Goal: Check status: Check status

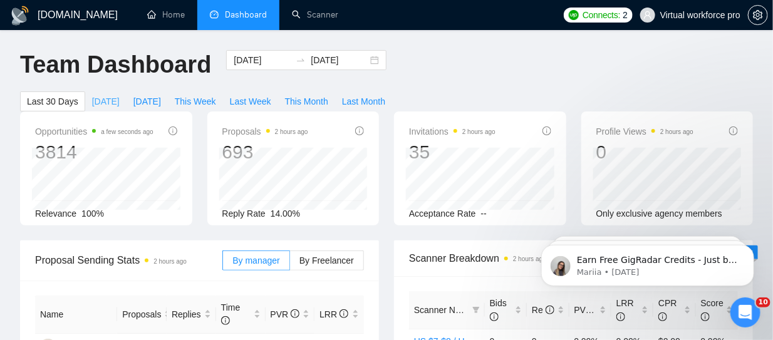
click at [115, 98] on button "[DATE]" at bounding box center [105, 101] width 41 height 20
type input "[DATE]"
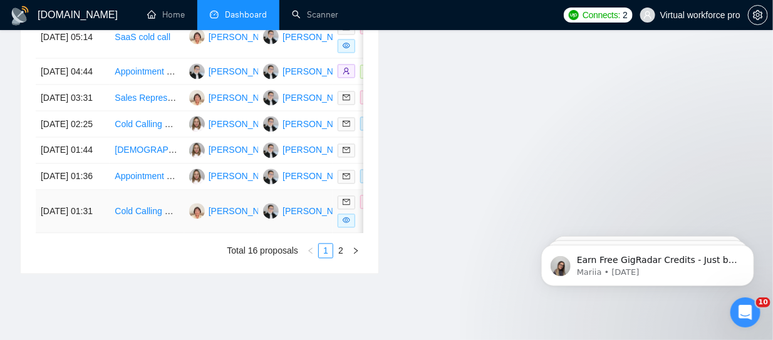
scroll to position [833, 0]
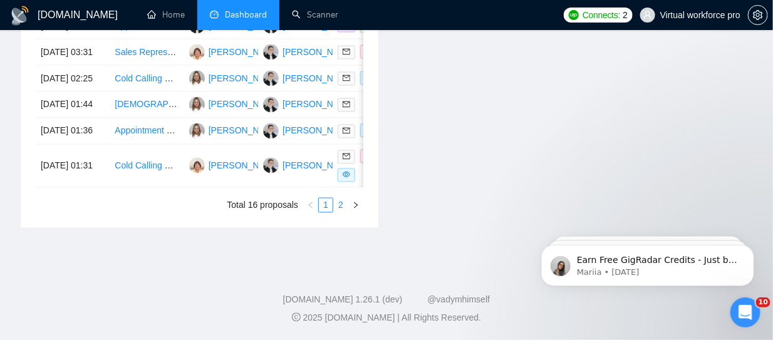
click at [339, 209] on link "2" at bounding box center [341, 206] width 14 height 14
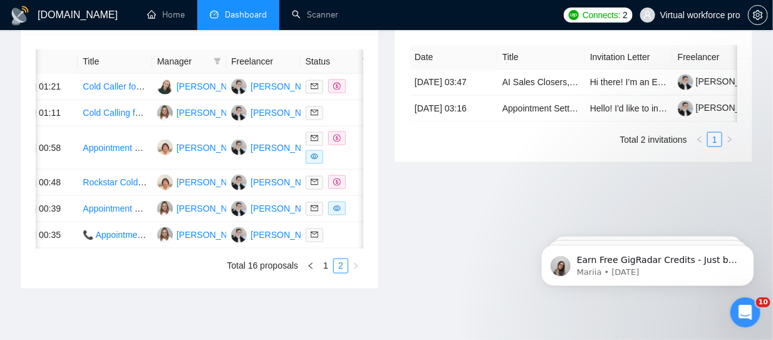
scroll to position [0, 33]
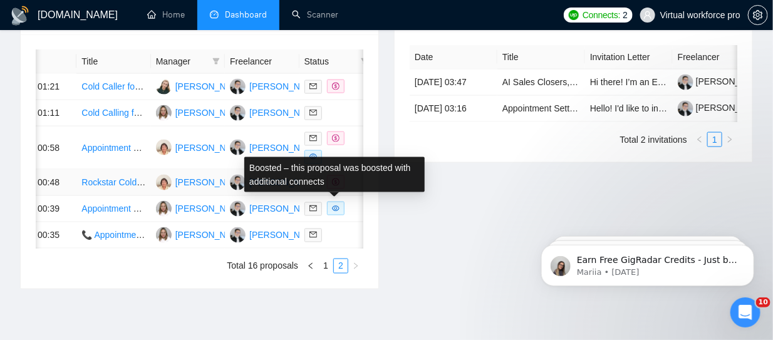
click at [332, 186] on icon "dollar" at bounding box center [336, 183] width 8 height 8
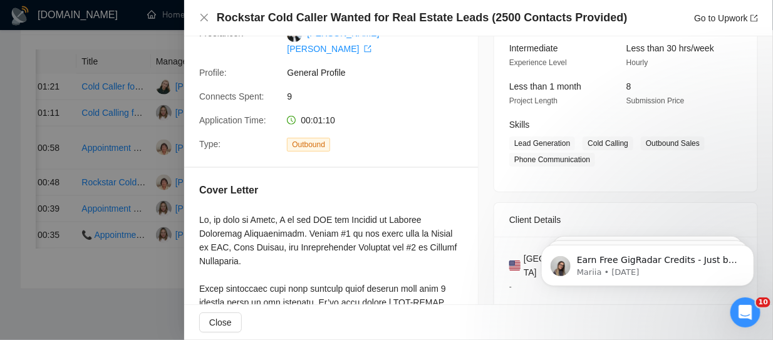
scroll to position [0, 0]
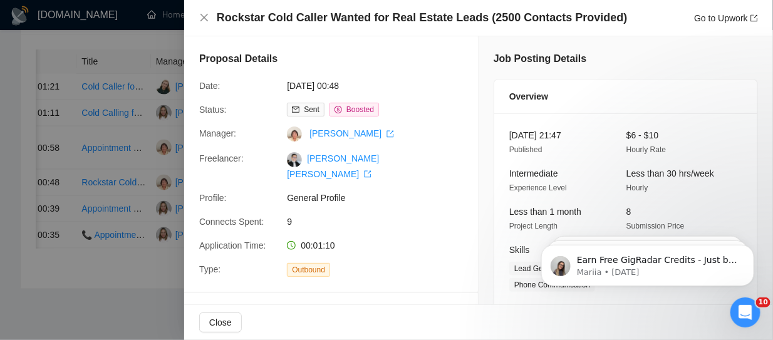
click at [129, 42] on div at bounding box center [386, 170] width 773 height 340
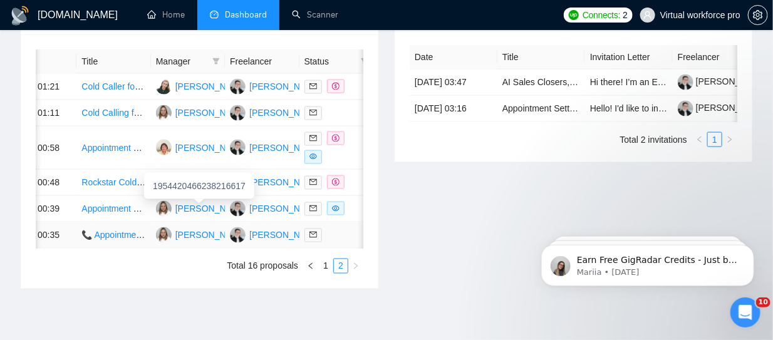
scroll to position [614, 0]
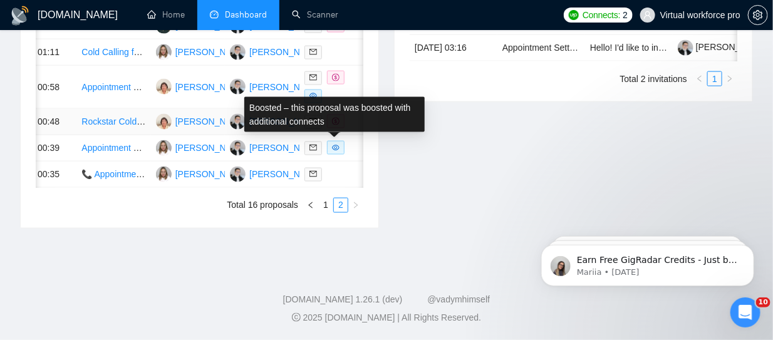
click at [332, 125] on icon "dollar" at bounding box center [336, 122] width 8 height 8
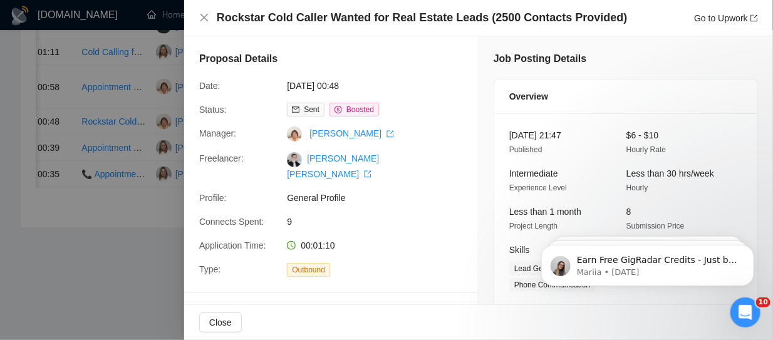
click at [159, 187] on div at bounding box center [386, 170] width 773 height 340
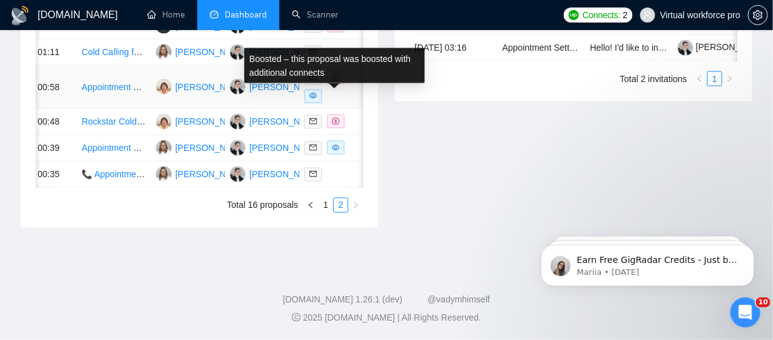
click at [336, 81] on icon "dollar" at bounding box center [336, 78] width 8 height 8
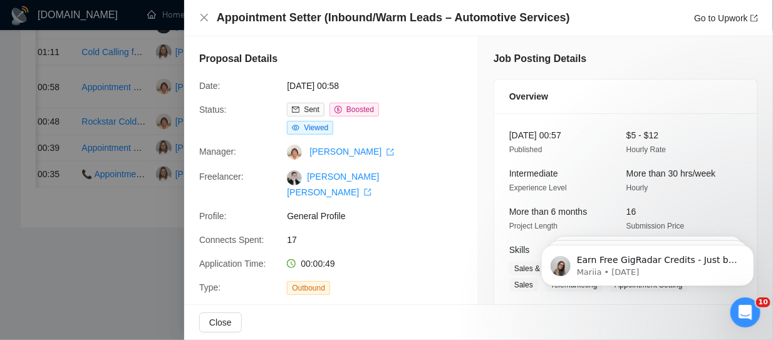
scroll to position [187, 0]
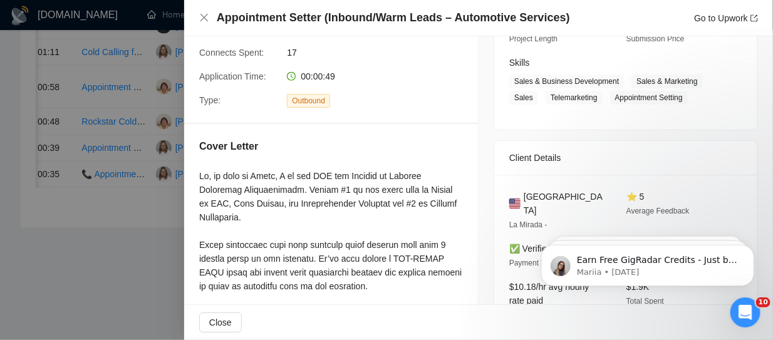
click at [126, 276] on div at bounding box center [386, 170] width 773 height 340
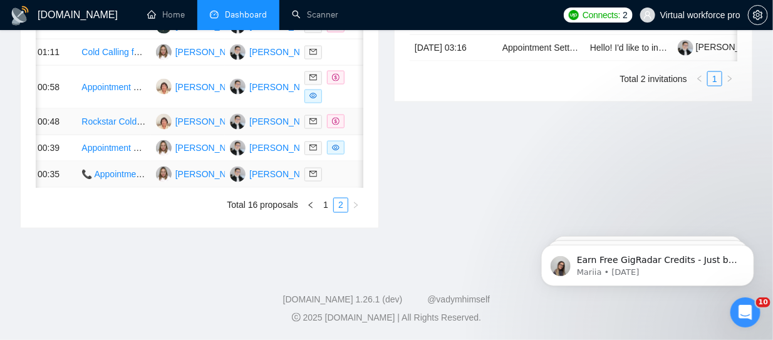
scroll to position [551, 0]
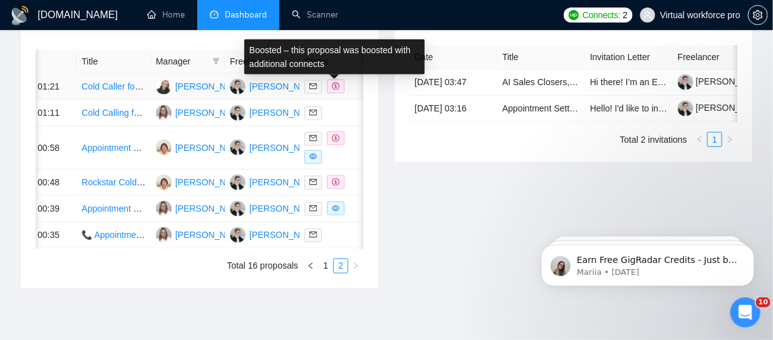
click at [336, 90] on icon "dollar" at bounding box center [336, 87] width 8 height 8
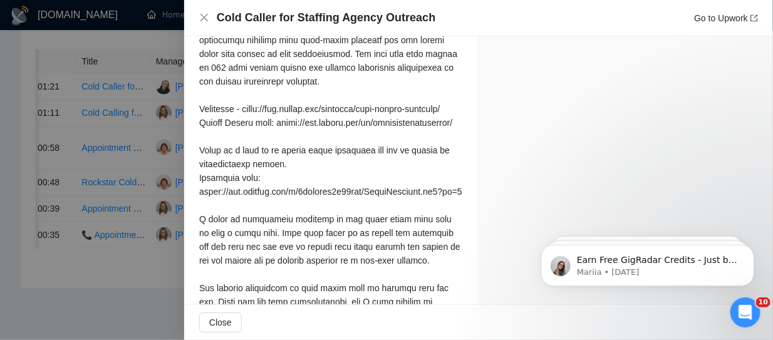
scroll to position [1192, 0]
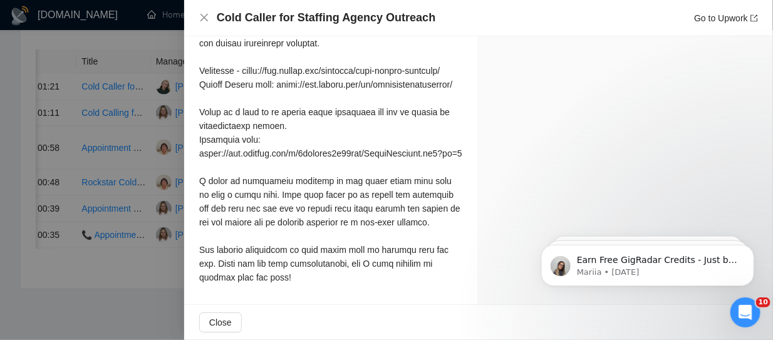
click at [150, 308] on div at bounding box center [386, 170] width 773 height 340
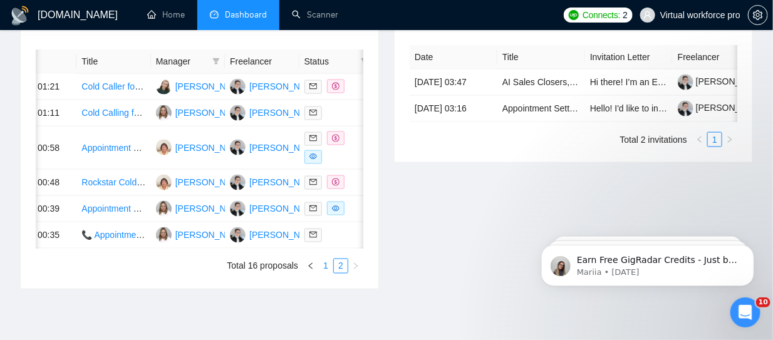
click at [327, 273] on link "1" at bounding box center [326, 266] width 14 height 14
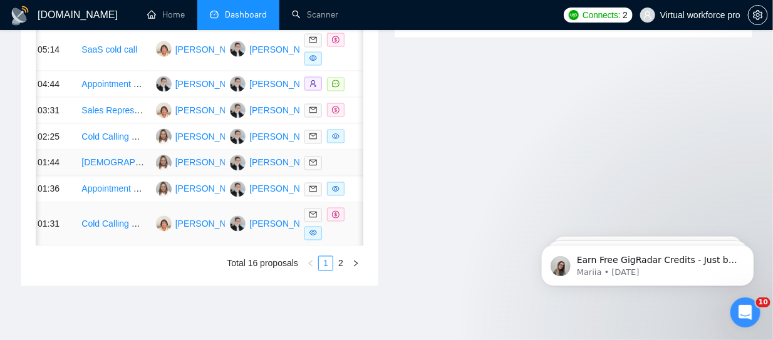
scroll to position [739, 0]
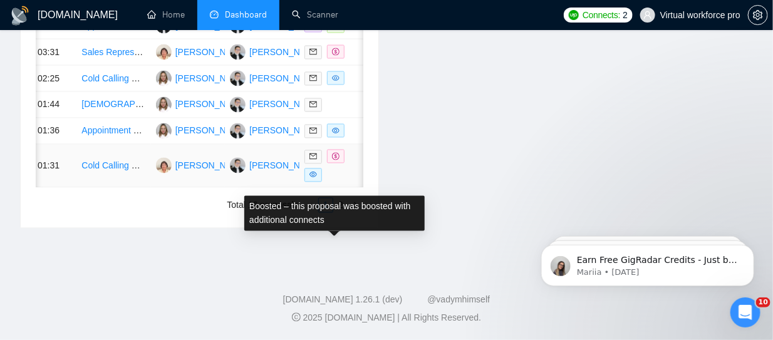
click at [338, 164] on span at bounding box center [336, 157] width 18 height 14
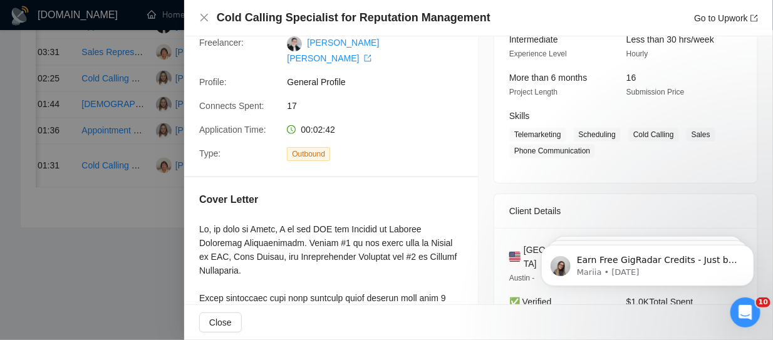
scroll to position [9, 0]
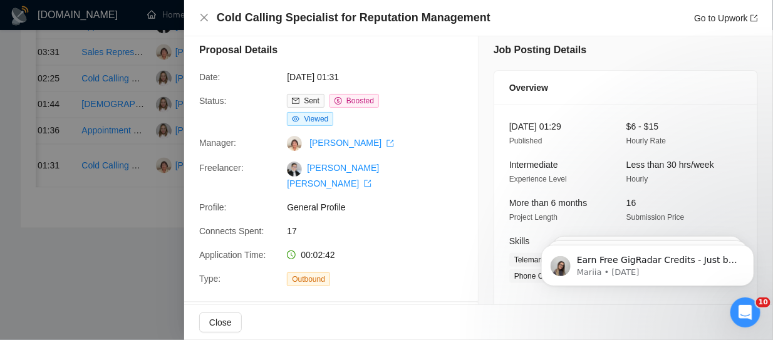
drag, startPoint x: 142, startPoint y: 305, endPoint x: 150, endPoint y: 300, distance: 9.0
click at [142, 305] on div at bounding box center [386, 170] width 773 height 340
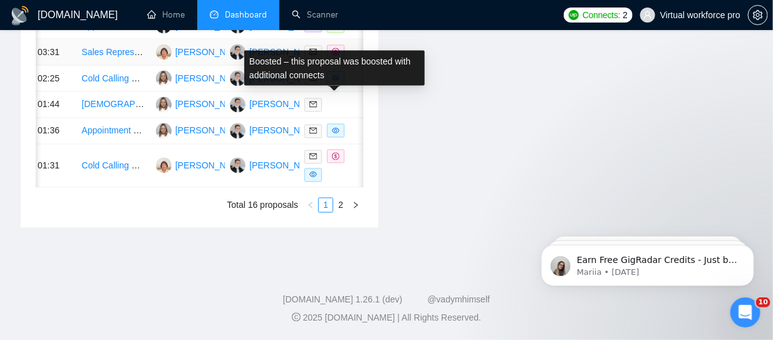
click at [335, 56] on icon "dollar" at bounding box center [336, 52] width 8 height 8
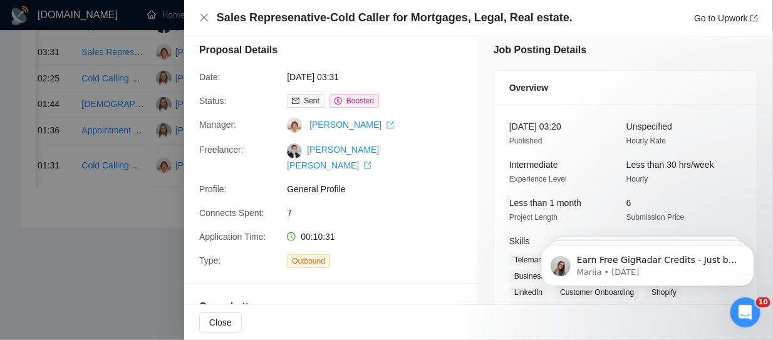
click at [118, 315] on div at bounding box center [386, 170] width 773 height 340
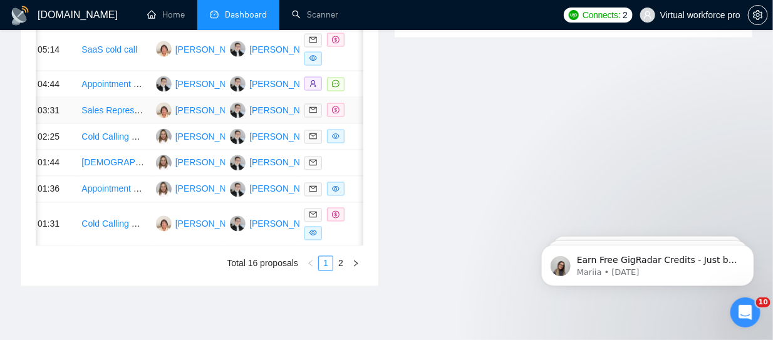
scroll to position [614, 0]
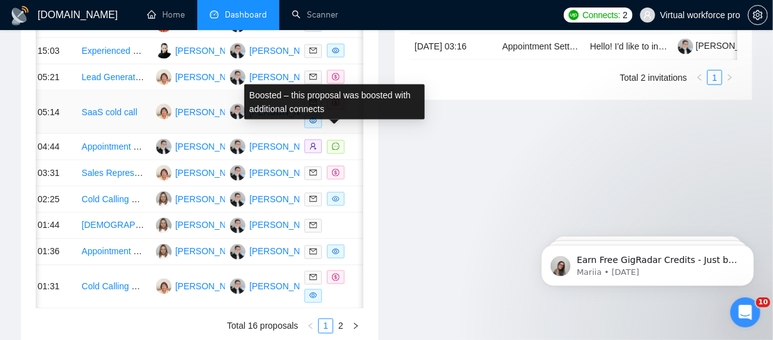
click at [340, 110] on span at bounding box center [336, 103] width 18 height 14
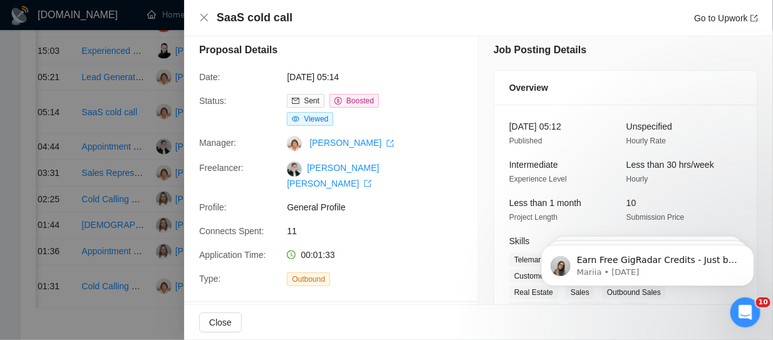
scroll to position [72, 0]
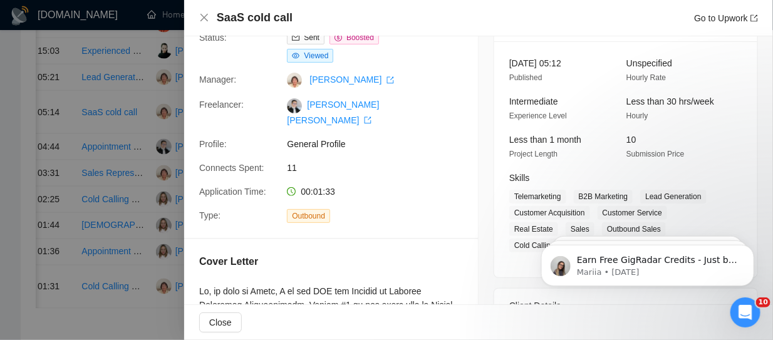
click at [127, 44] on div at bounding box center [386, 170] width 773 height 340
